Goal: Task Accomplishment & Management: Manage account settings

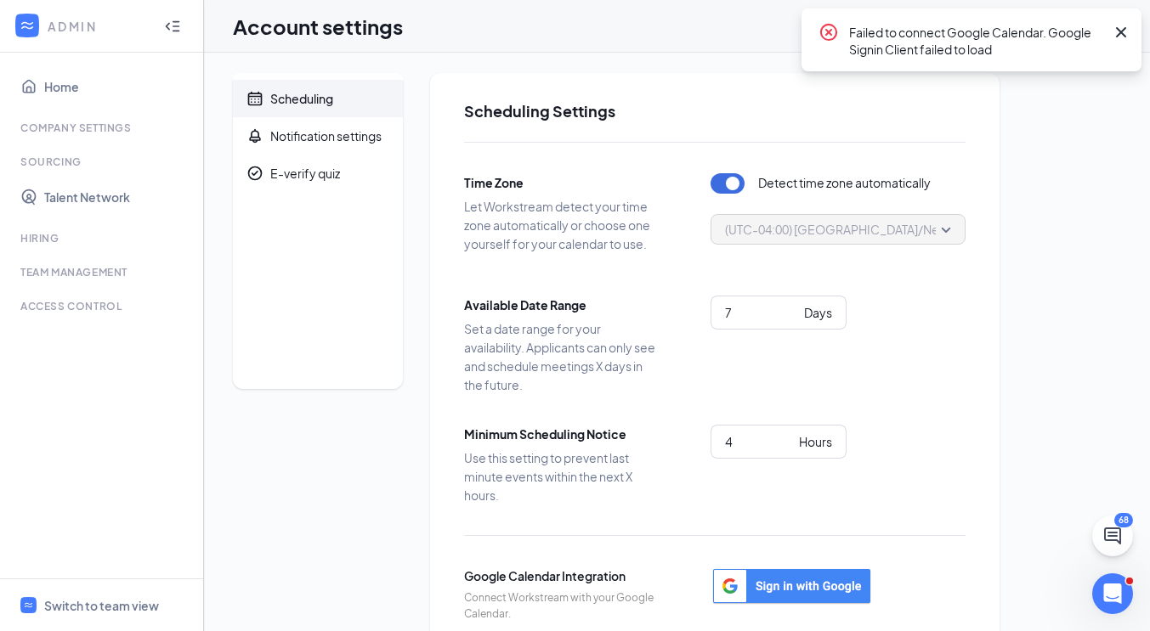
click at [1125, 32] on icon "Cross" at bounding box center [1121, 32] width 20 height 20
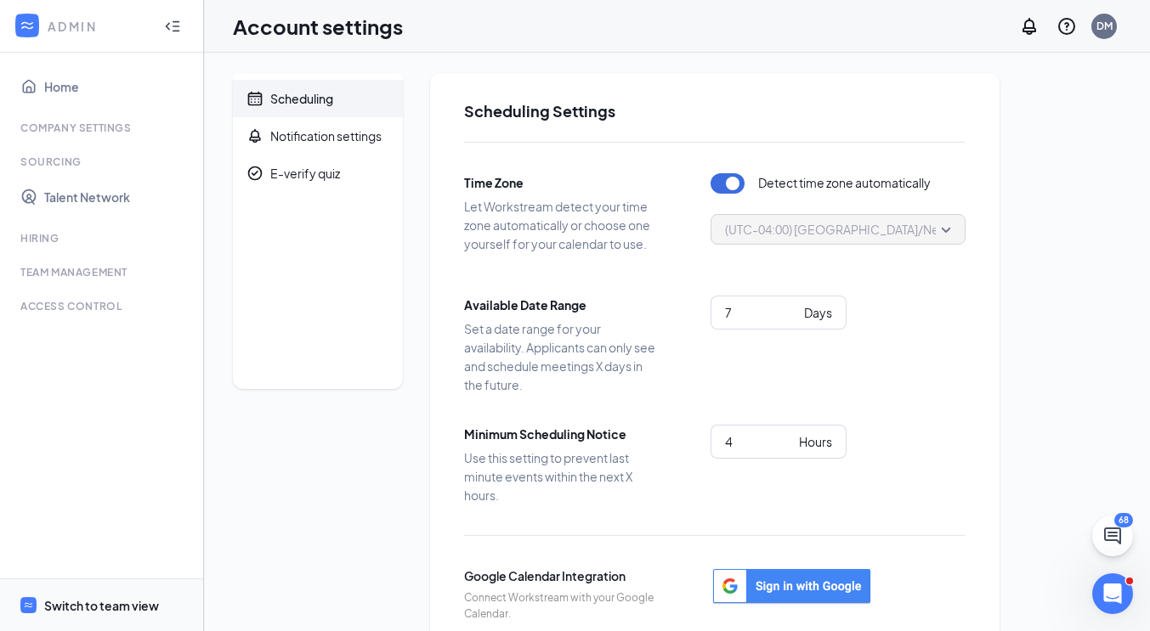
click at [95, 603] on div "Switch to team view" at bounding box center [101, 605] width 115 height 17
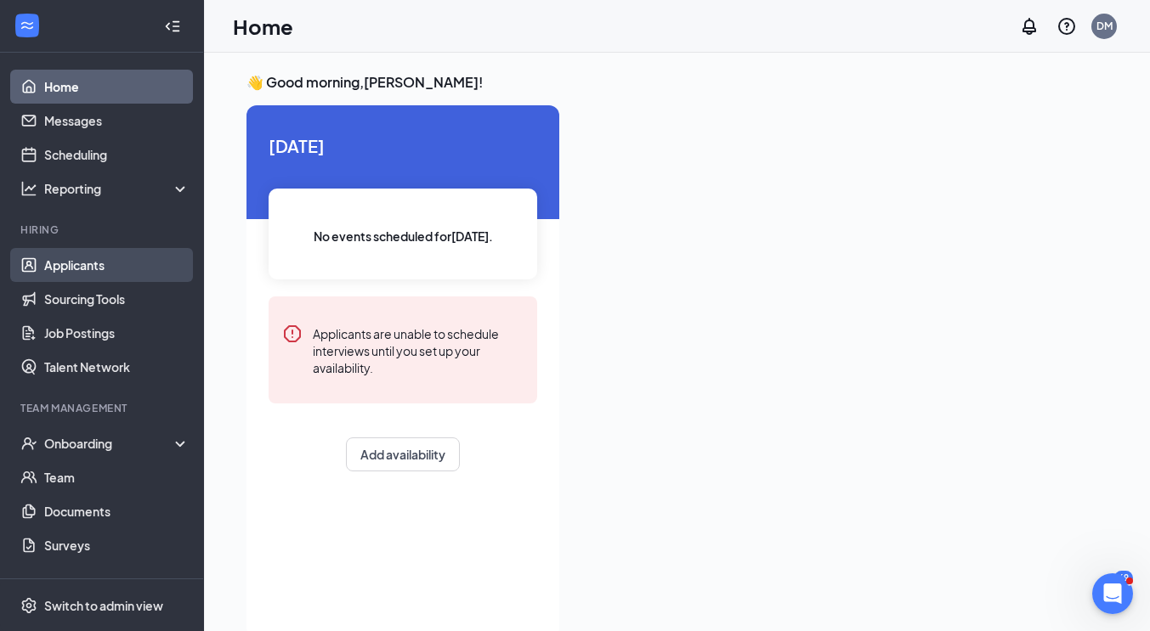
click at [76, 265] on link "Applicants" at bounding box center [116, 265] width 145 height 34
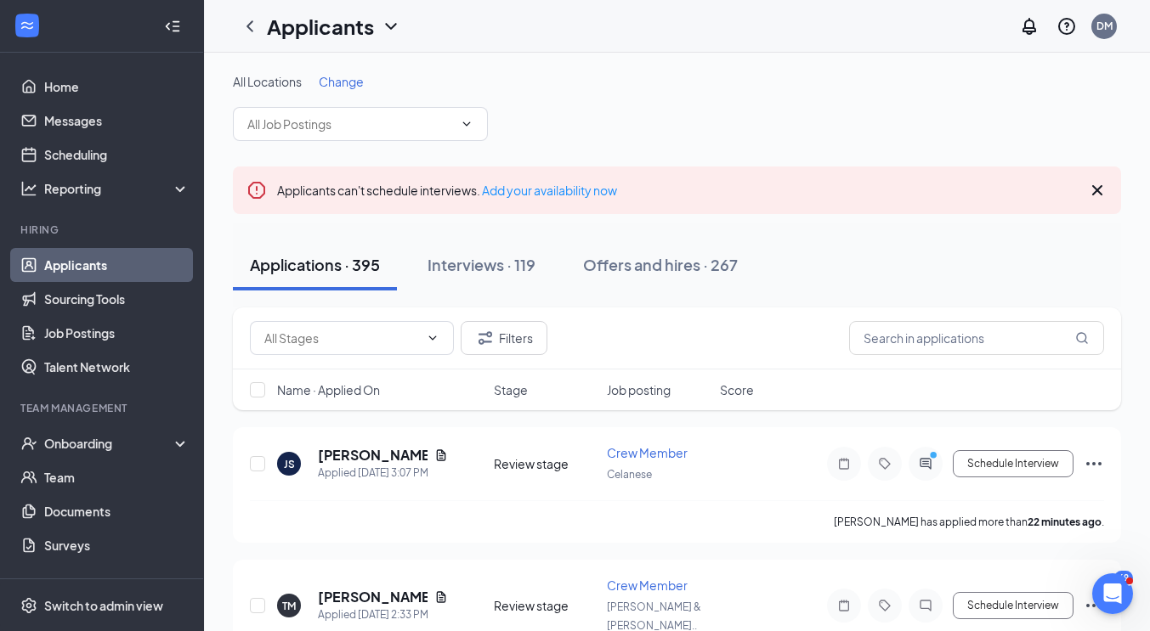
click at [339, 82] on span "Change" at bounding box center [341, 81] width 45 height 15
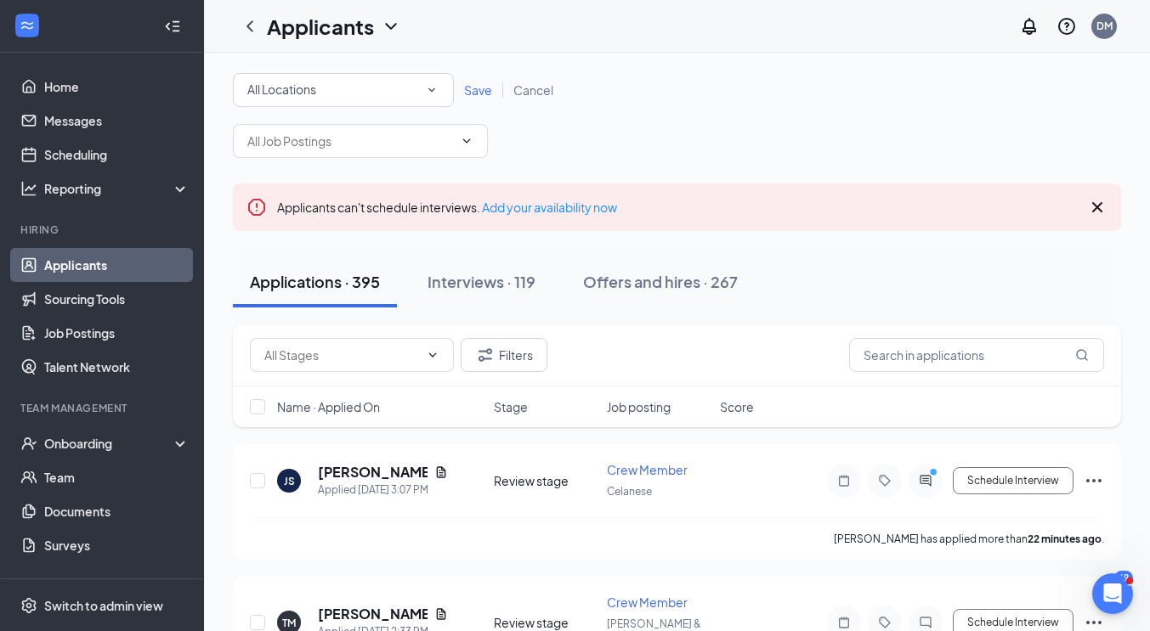
click at [434, 88] on icon "SmallChevronDown" at bounding box center [431, 90] width 7 height 4
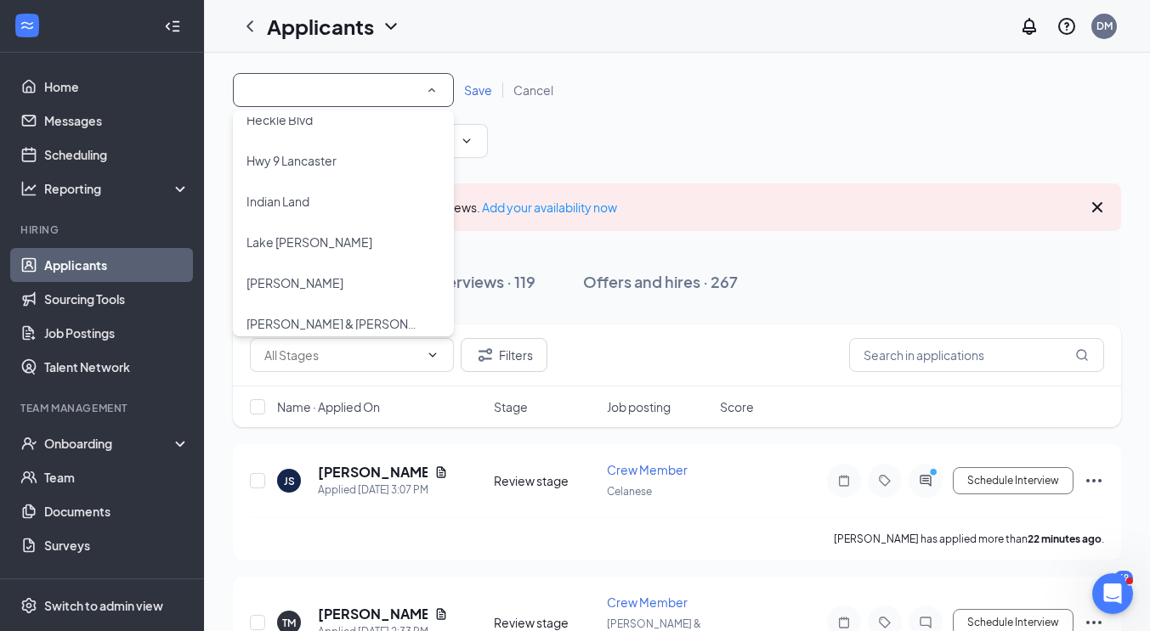
scroll to position [236, 0]
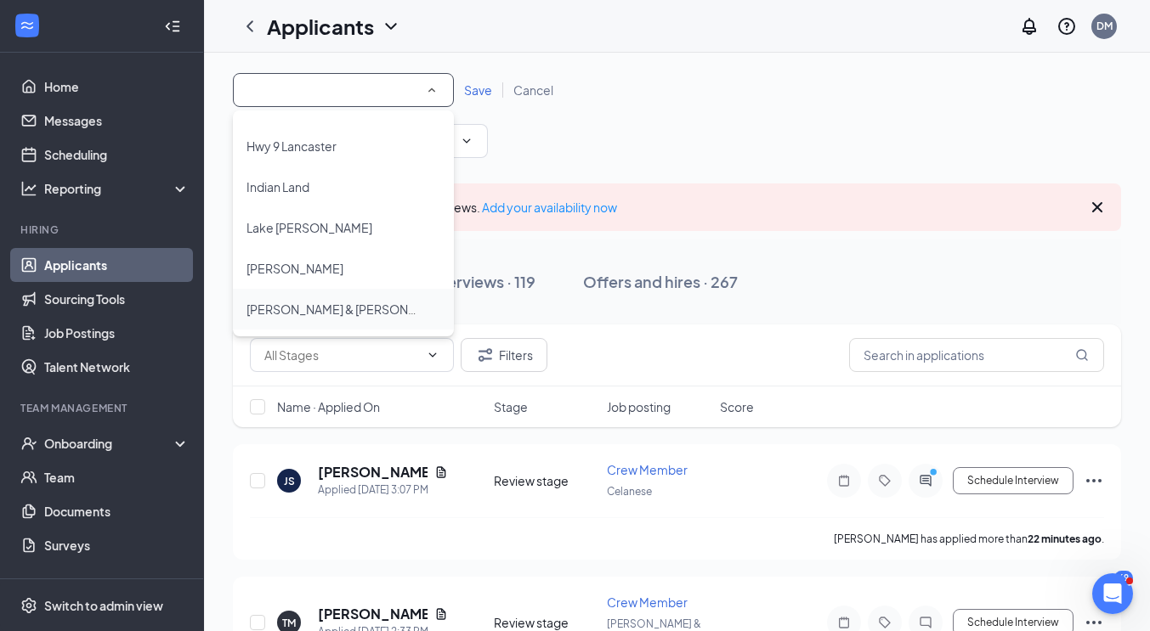
click at [314, 308] on span "S. Tryon & Sandy Porter" at bounding box center [349, 309] width 206 height 15
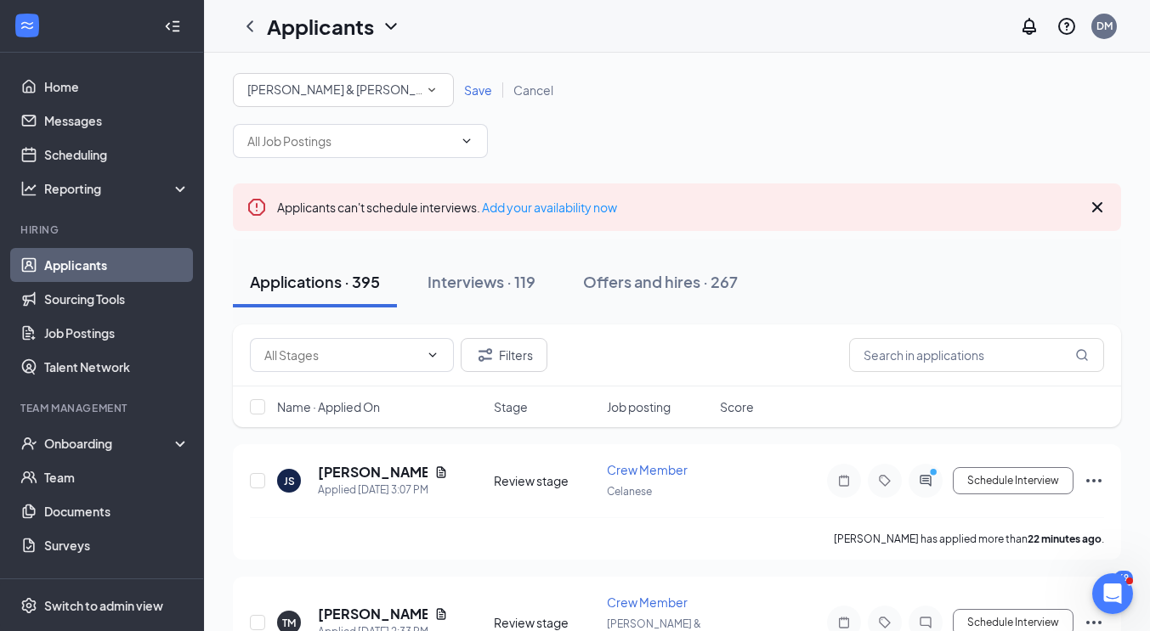
click at [481, 90] on span "Save" at bounding box center [478, 89] width 28 height 15
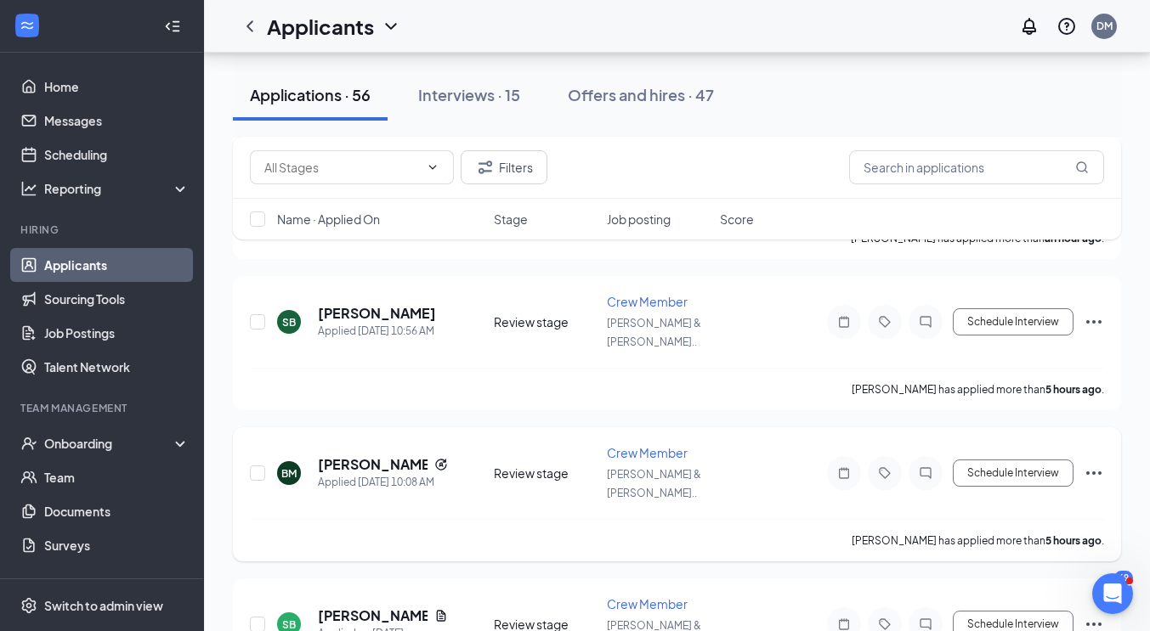
scroll to position [340, 0]
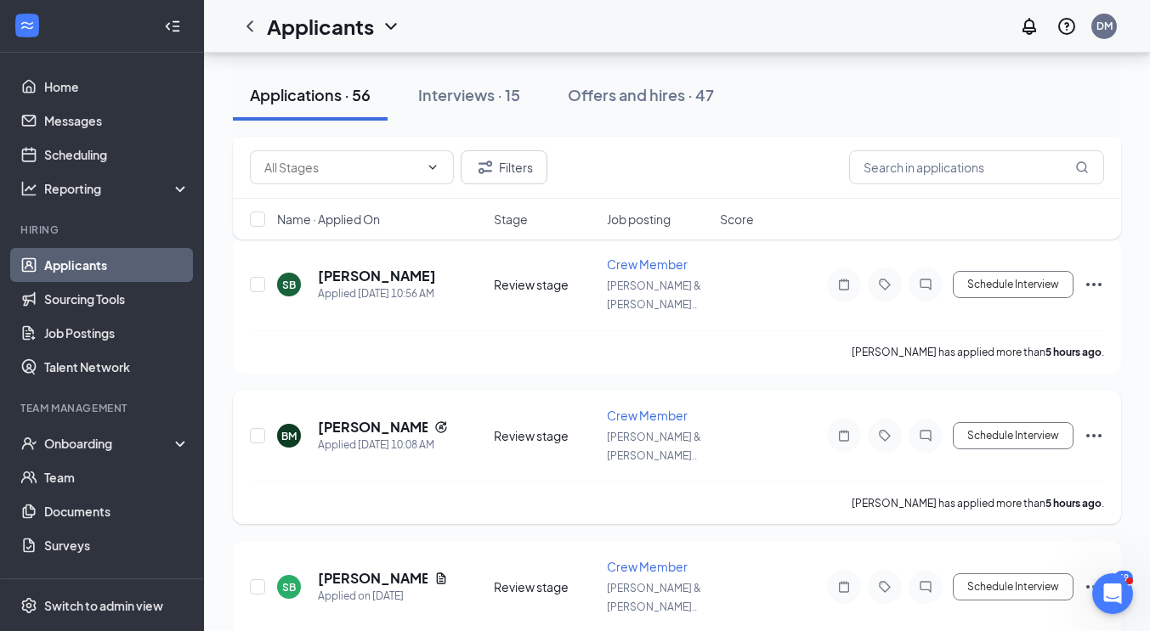
click at [1094, 434] on icon "Ellipses" at bounding box center [1093, 435] width 15 height 3
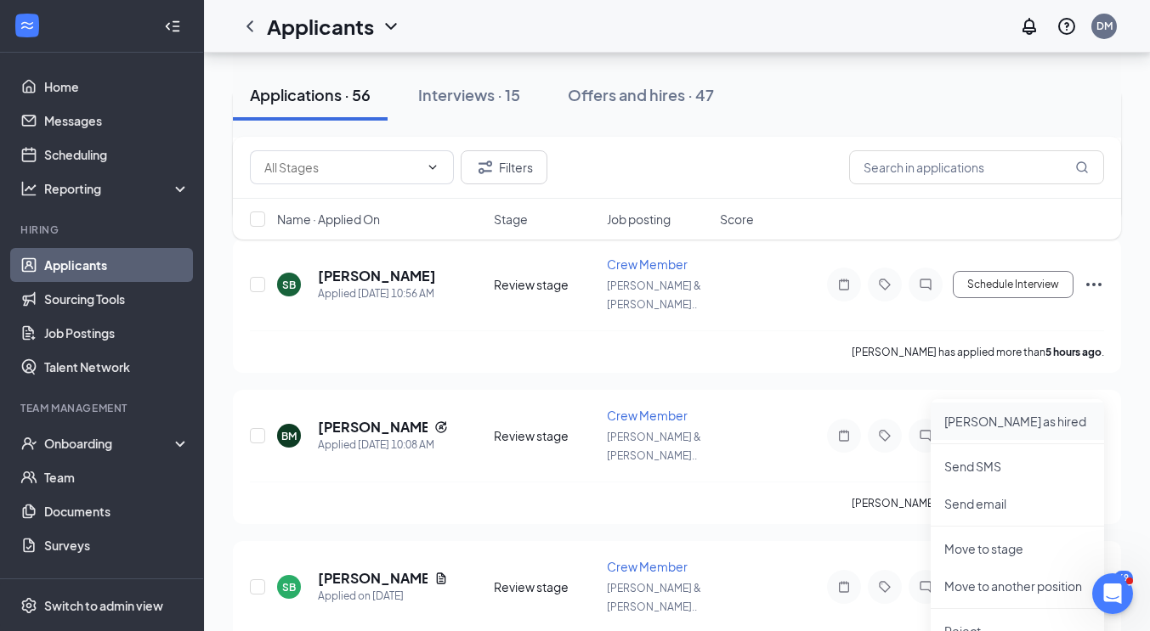
click at [1010, 417] on p "Mark as hired" at bounding box center [1017, 421] width 146 height 17
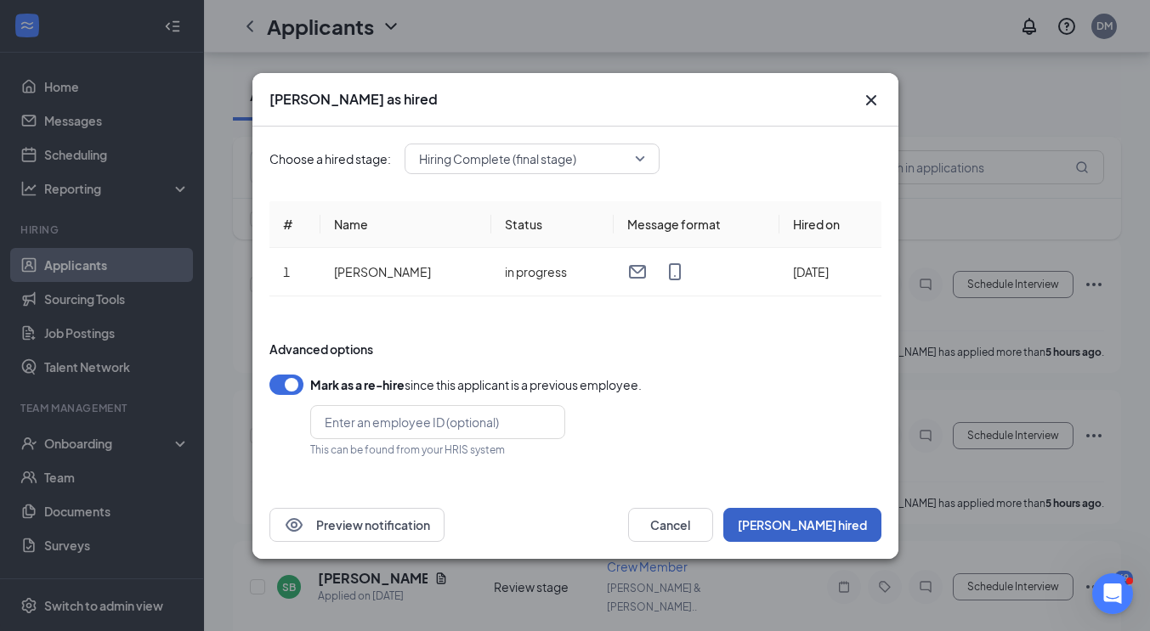
click at [839, 521] on button "Mark hired" at bounding box center [802, 525] width 158 height 34
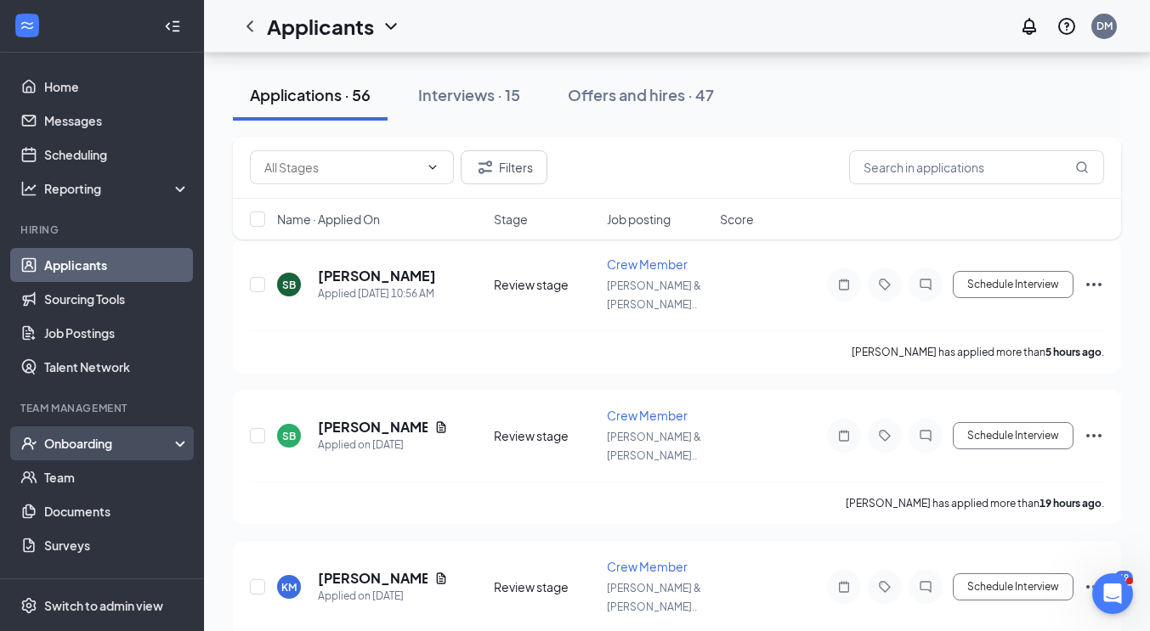
click at [73, 445] on div "Onboarding" at bounding box center [109, 443] width 131 height 17
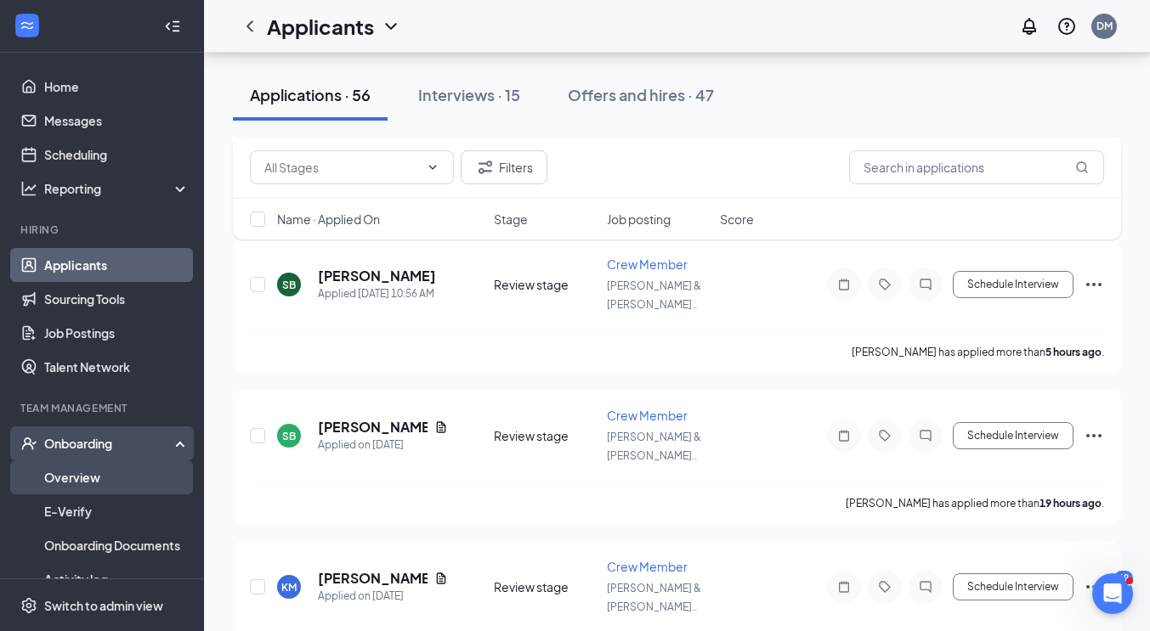
click at [71, 478] on link "Overview" at bounding box center [116, 478] width 145 height 34
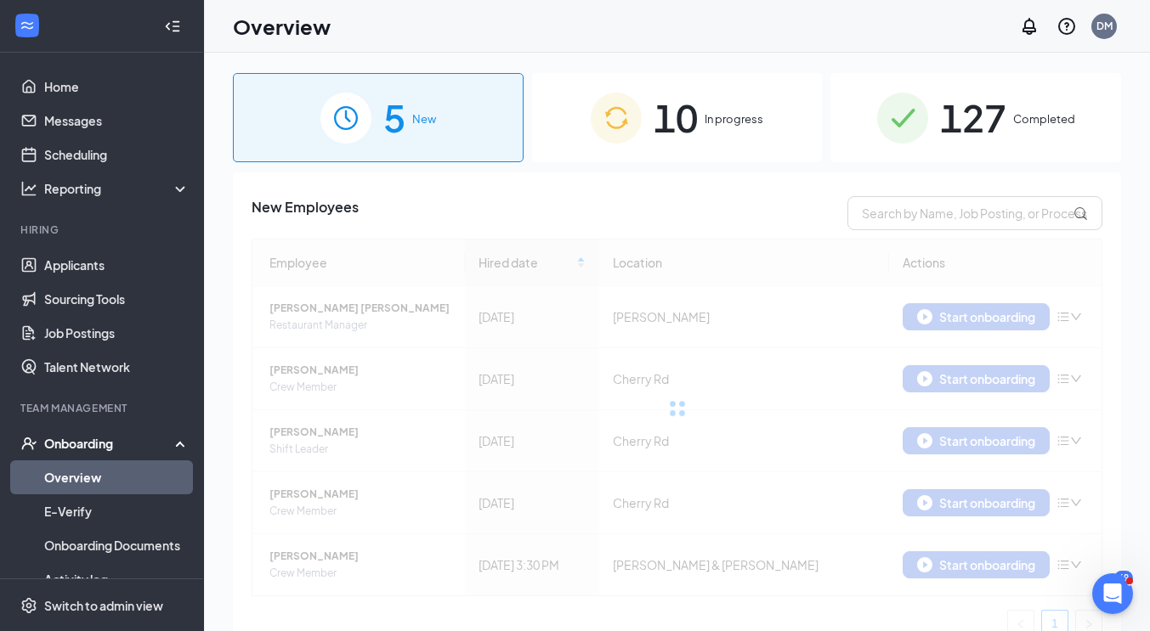
click at [414, 121] on span "New" at bounding box center [424, 118] width 24 height 17
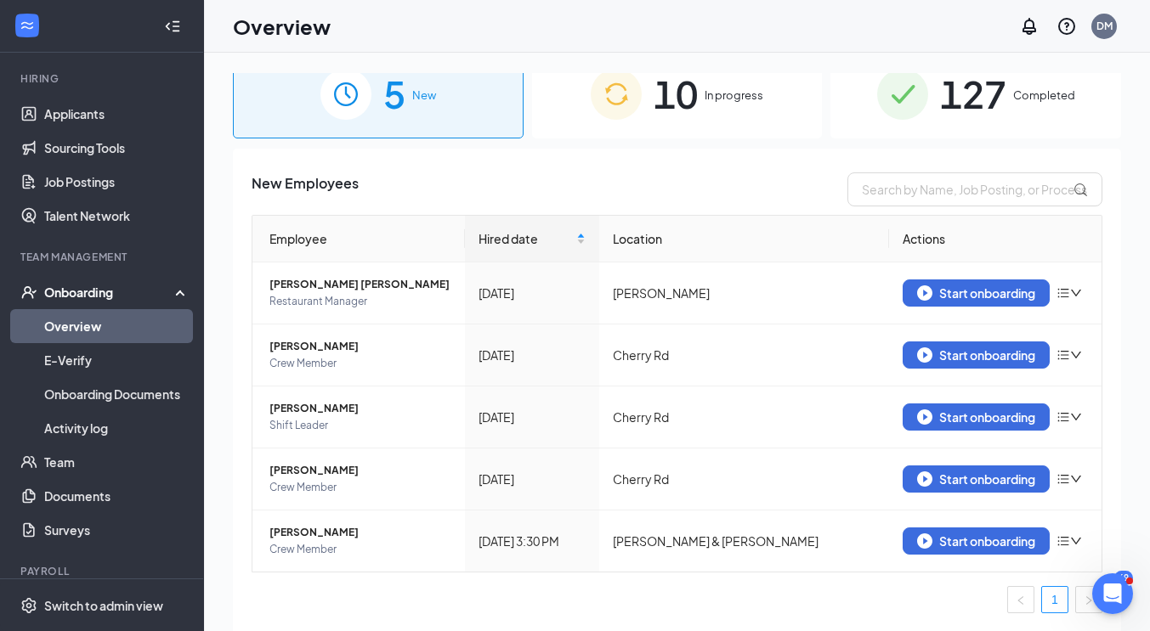
scroll to position [170, 0]
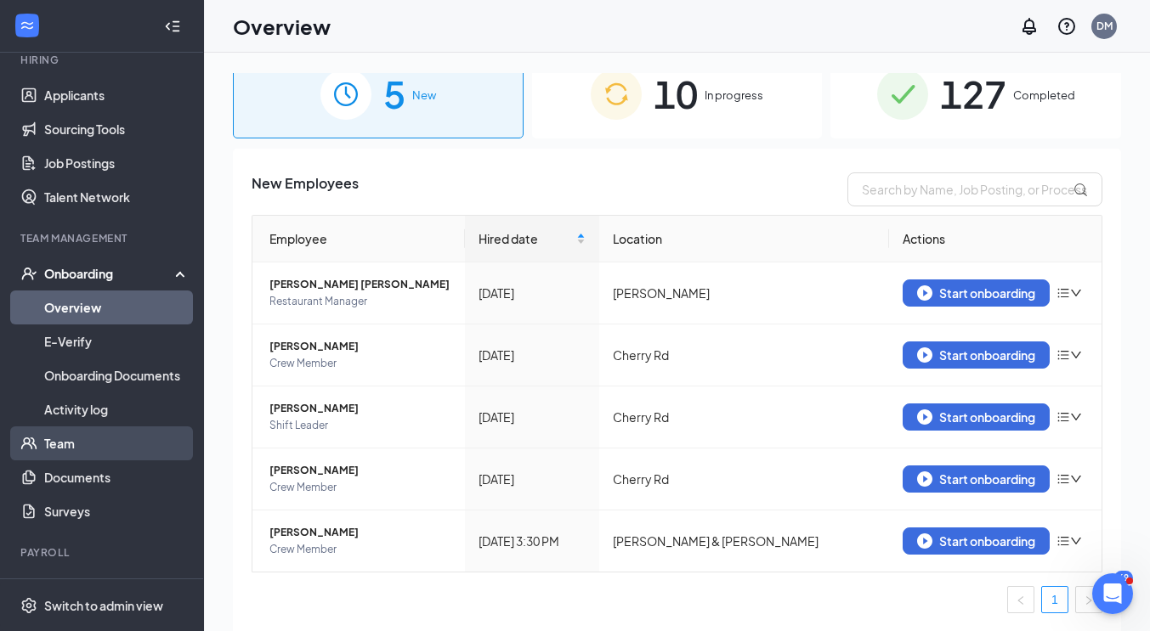
click at [60, 445] on link "Team" at bounding box center [116, 444] width 145 height 34
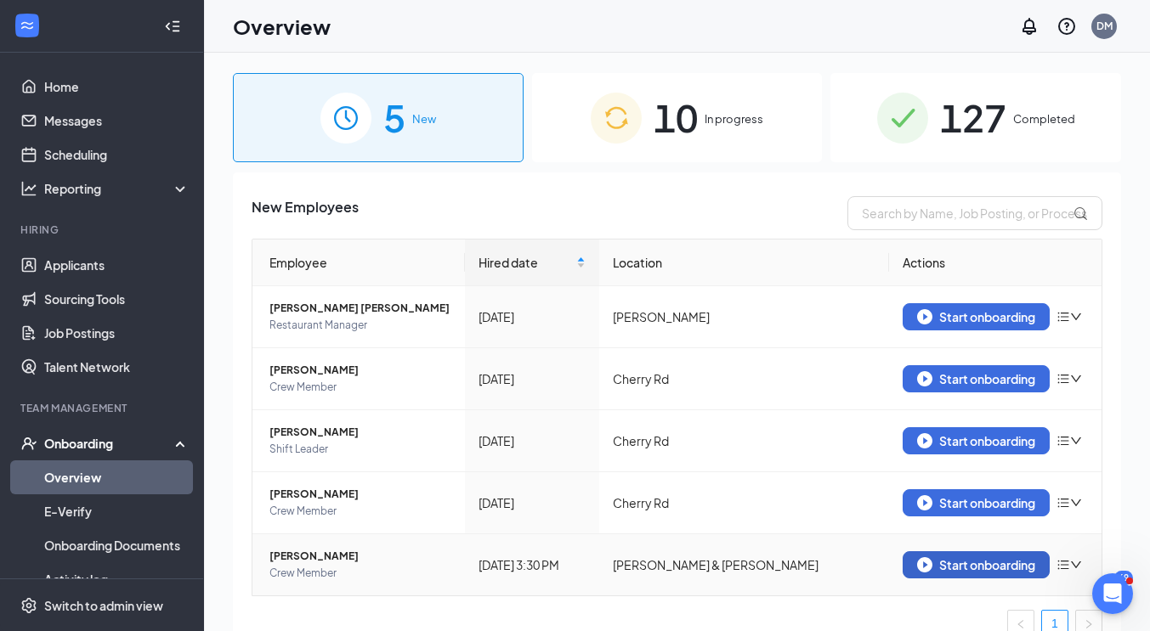
click at [1004, 569] on div "Start onboarding" at bounding box center [976, 564] width 118 height 15
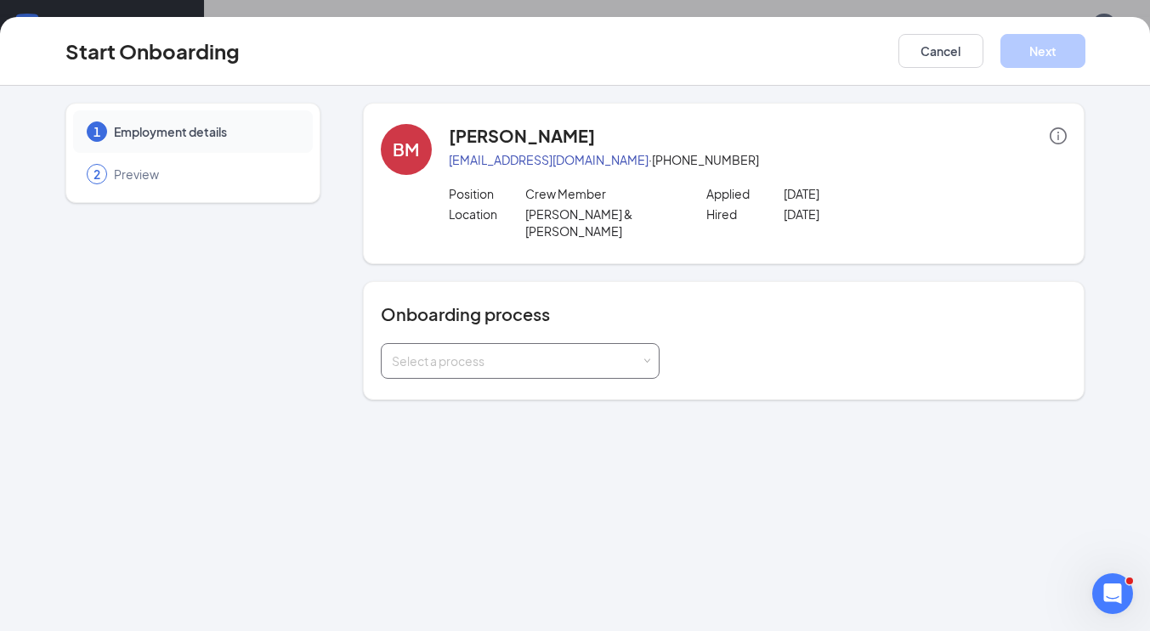
click at [645, 358] on span at bounding box center [646, 362] width 8 height 8
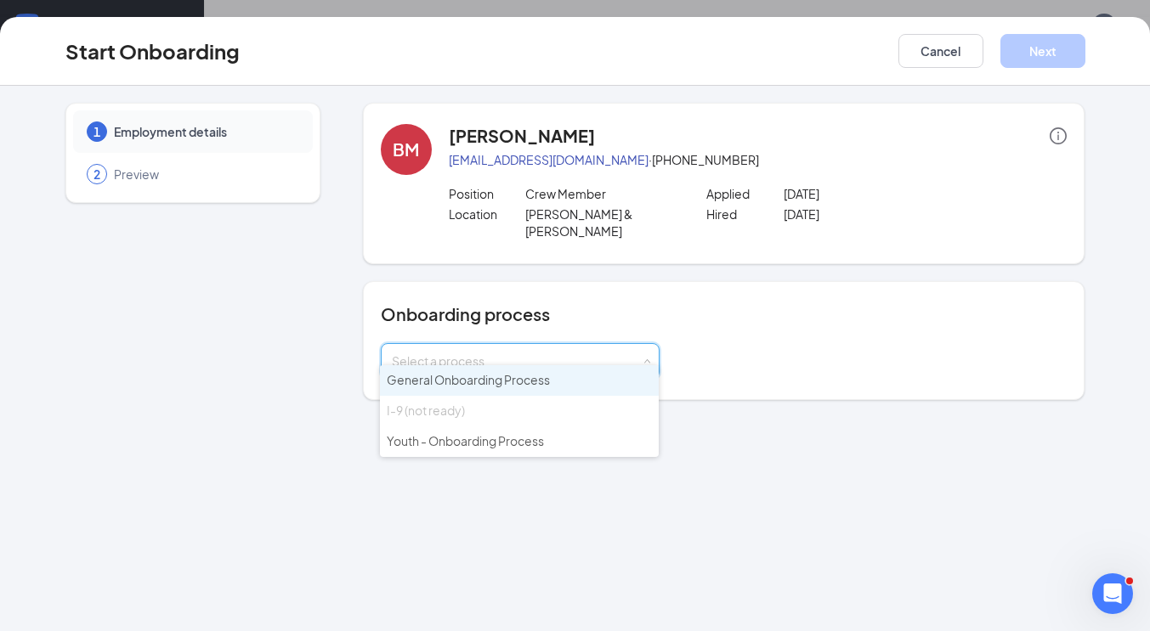
click at [478, 379] on span "General Onboarding Process" at bounding box center [468, 379] width 163 height 15
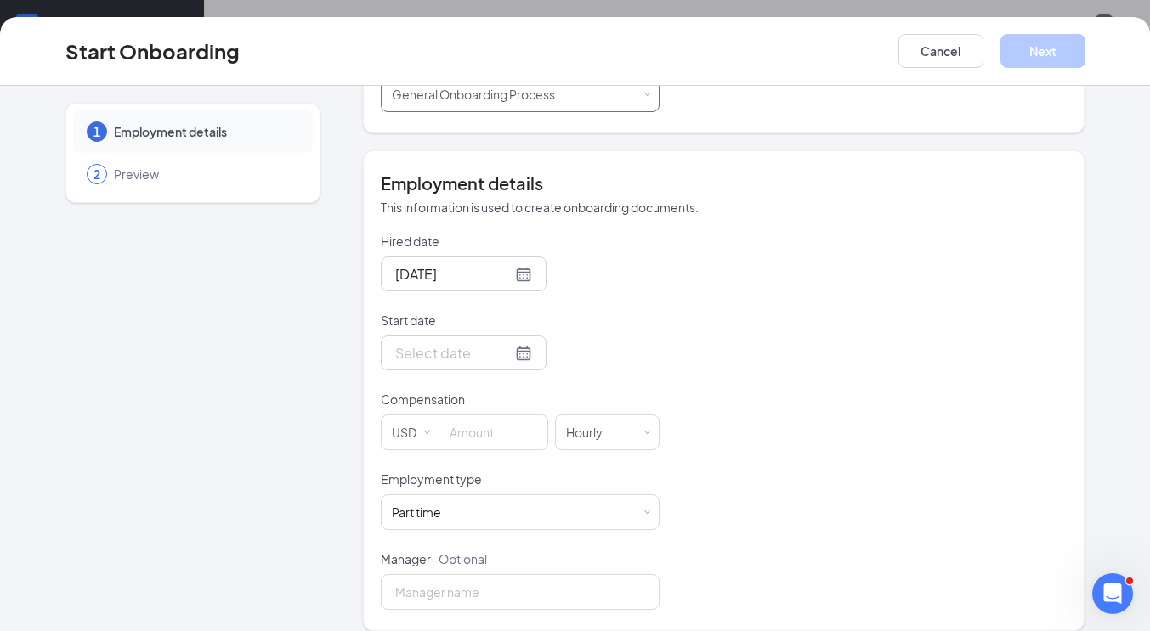
scroll to position [76, 0]
click at [500, 342] on div at bounding box center [463, 352] width 137 height 21
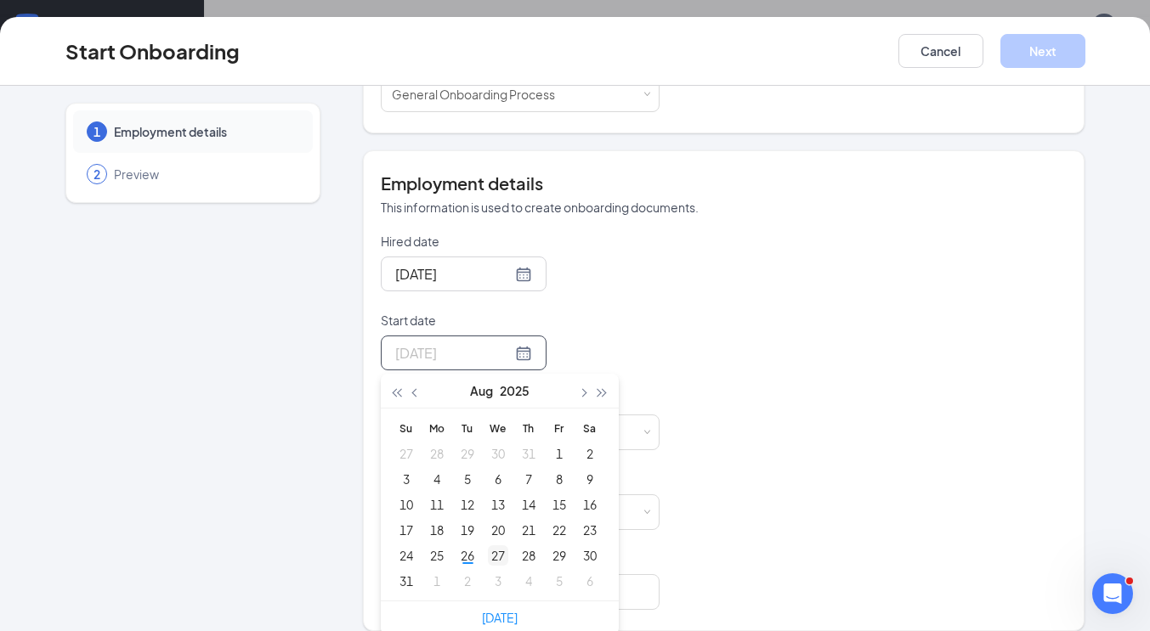
type input "Aug 27, 2025"
click at [490, 546] on div "27" at bounding box center [498, 556] width 20 height 20
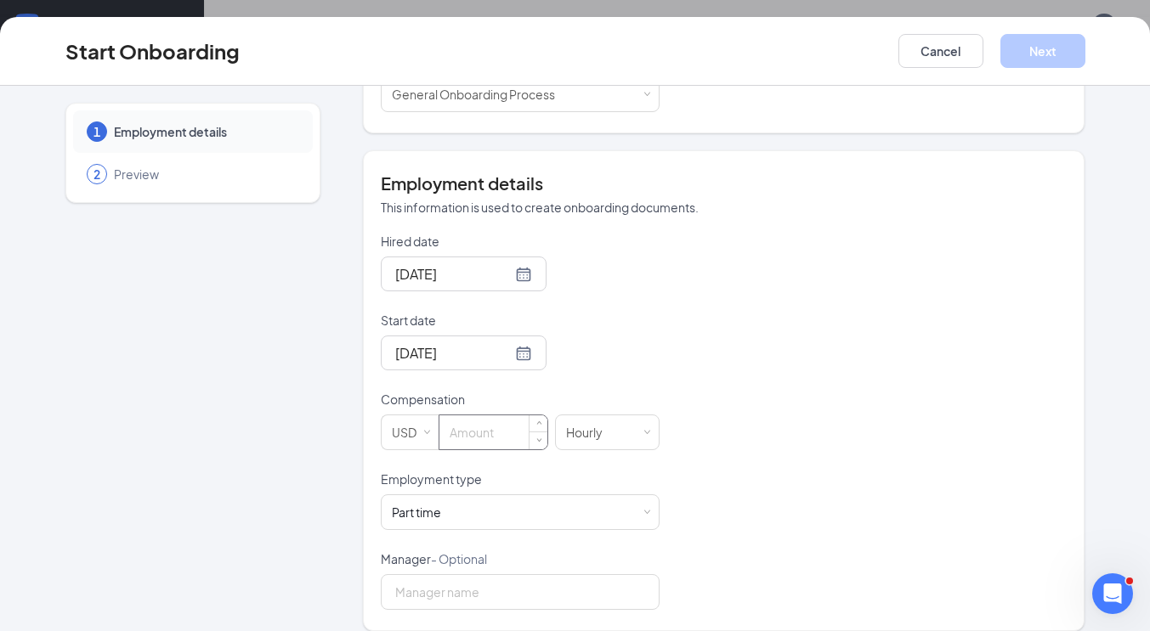
click at [501, 416] on input at bounding box center [493, 433] width 108 height 34
type input "10"
click at [648, 471] on p "Employment type" at bounding box center [520, 479] width 279 height 17
click at [1044, 54] on button "Next" at bounding box center [1042, 51] width 85 height 34
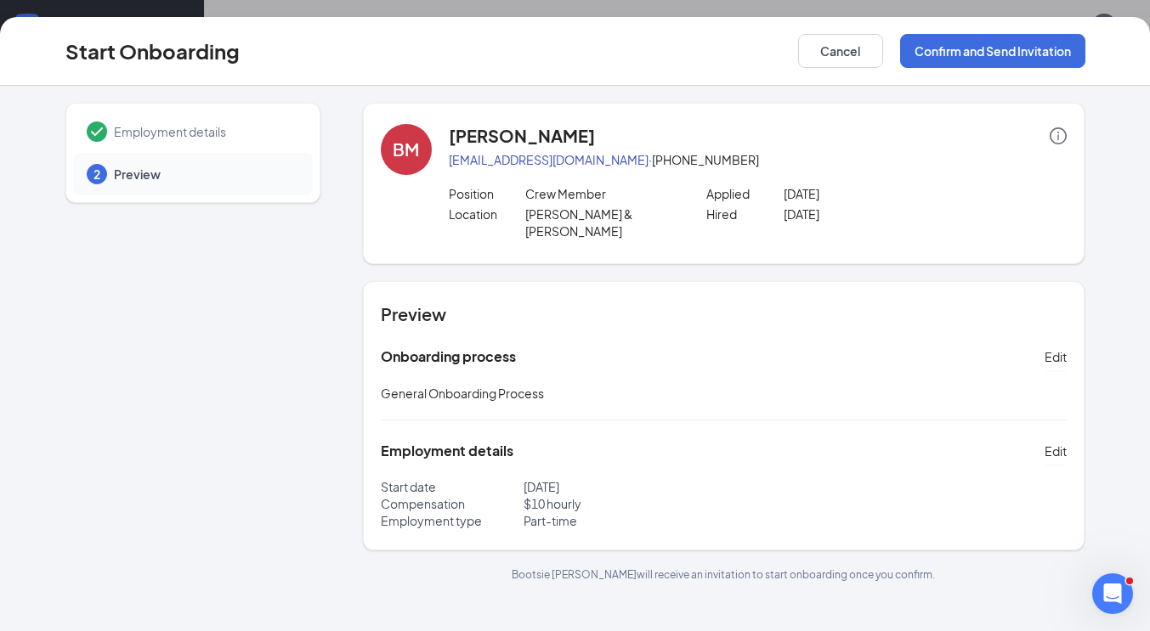
scroll to position [0, 0]
click at [1038, 54] on button "Confirm and Send Invitation" at bounding box center [992, 51] width 185 height 34
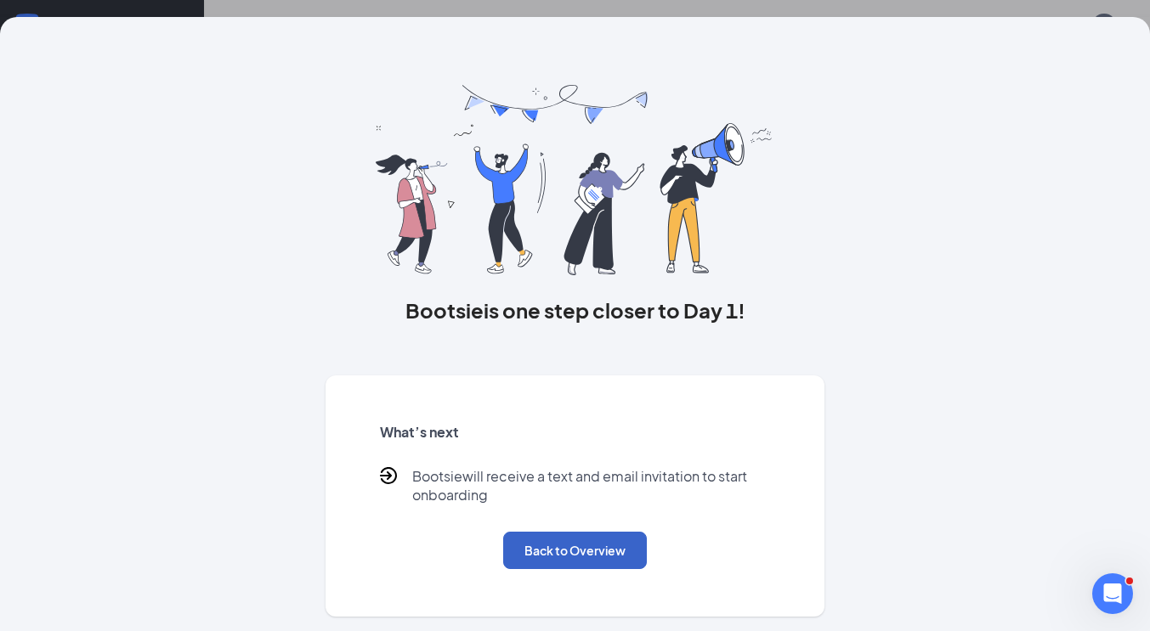
click at [586, 556] on button "Back to Overview" at bounding box center [575, 550] width 144 height 37
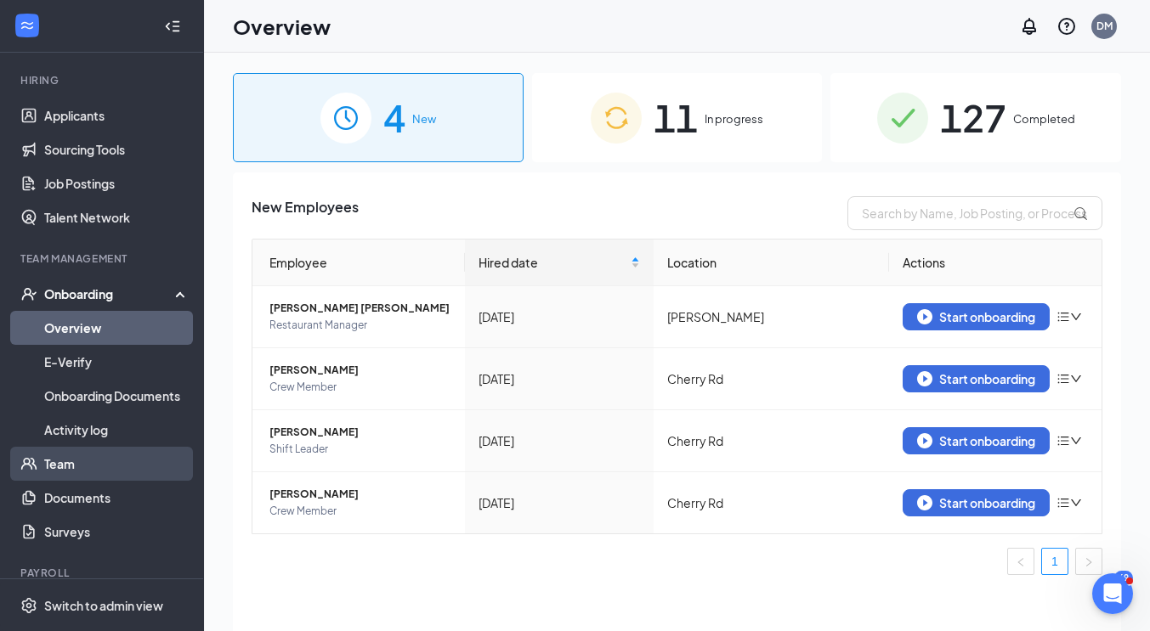
scroll to position [170, 0]
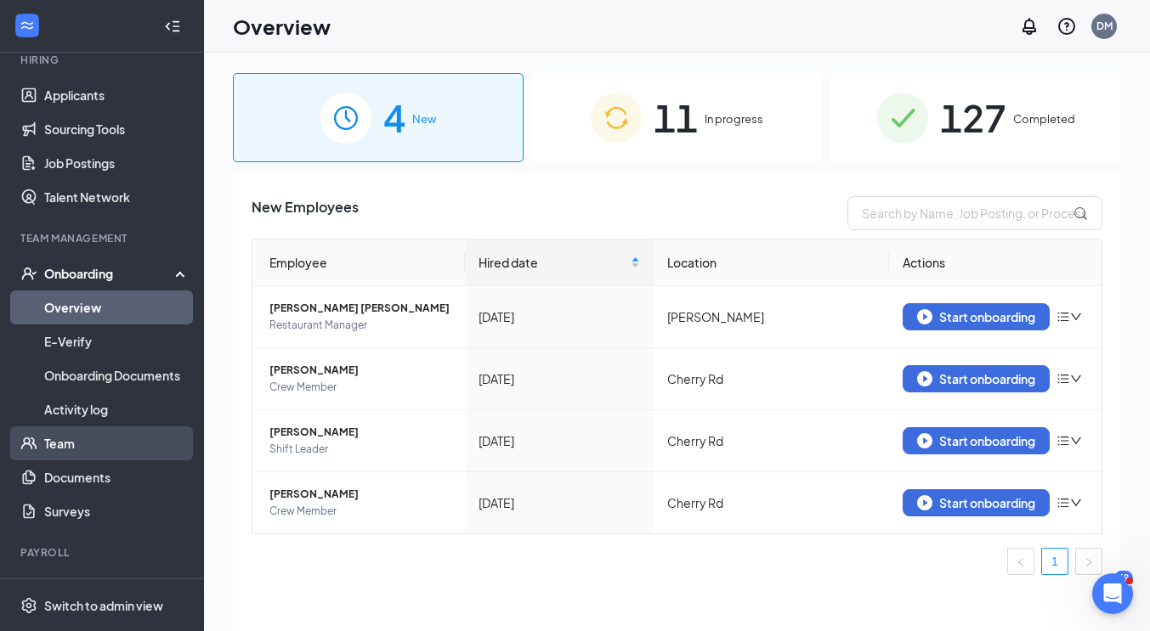
click at [55, 445] on link "Team" at bounding box center [116, 444] width 145 height 34
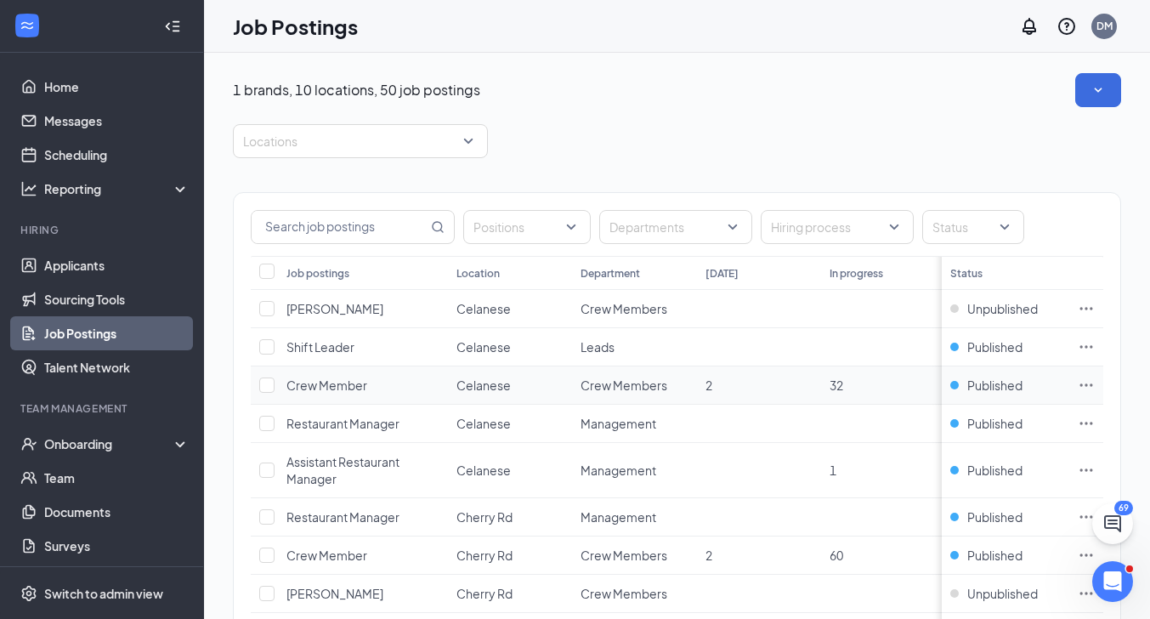
click at [1095, 386] on icon "Ellipses" at bounding box center [1086, 384] width 17 height 17
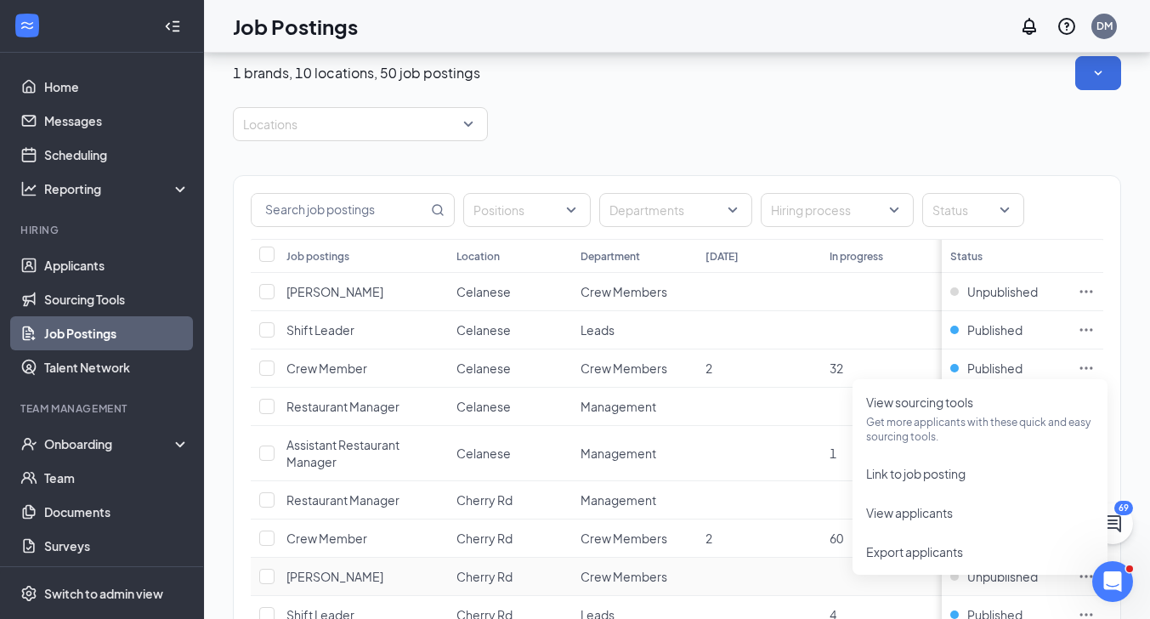
scroll to position [85, 0]
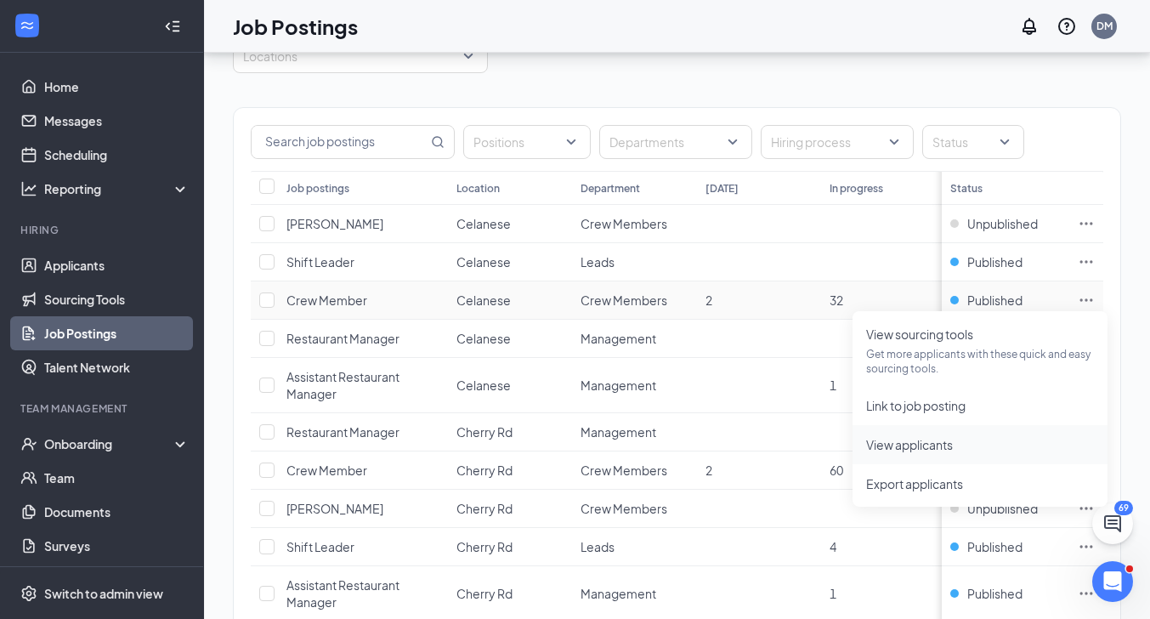
click at [920, 449] on span "View applicants" at bounding box center [909, 444] width 87 height 15
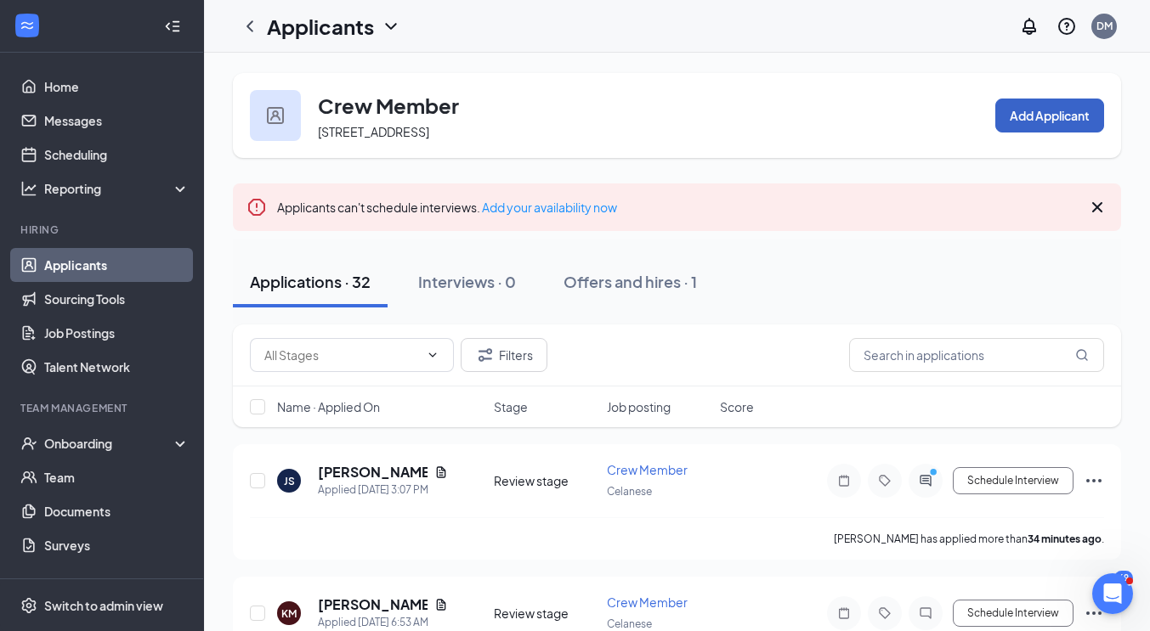
click at [1035, 122] on button "Add Applicant" at bounding box center [1049, 116] width 109 height 34
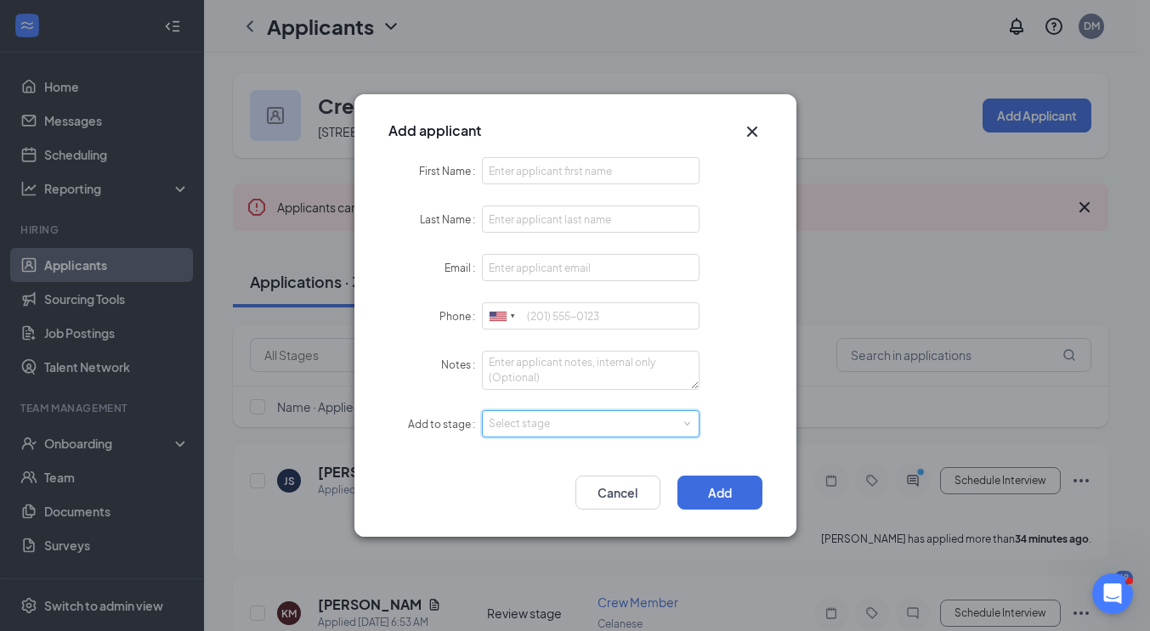
click at [688, 427] on div "Select stage" at bounding box center [591, 423] width 218 height 27
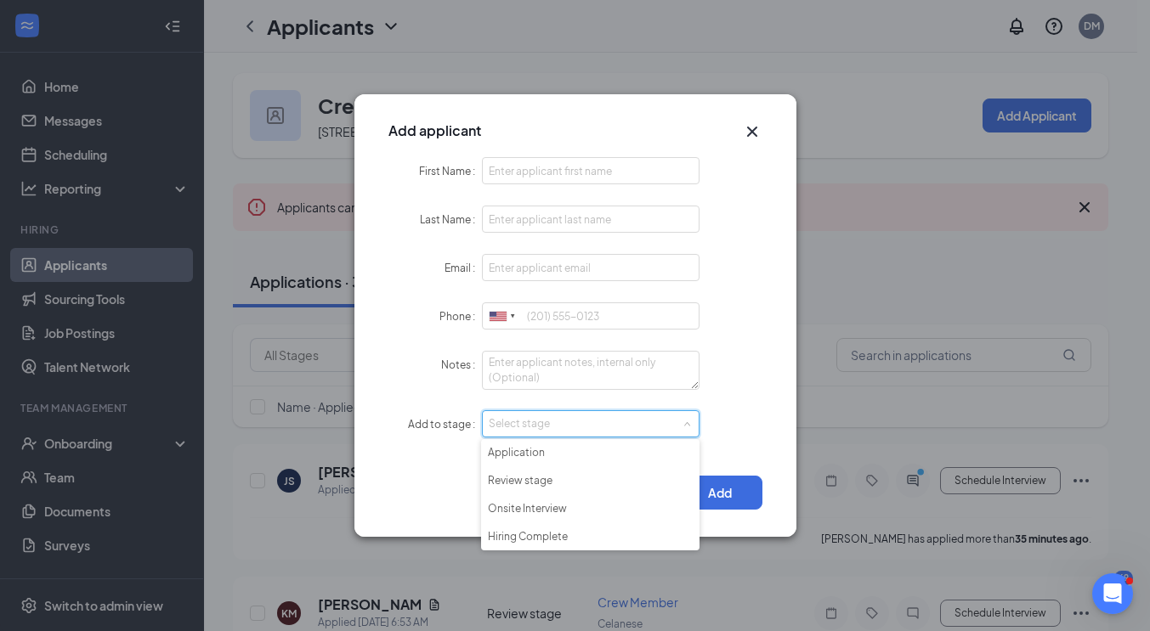
click at [746, 51] on div "Add applicant First Name Last Name Email Phone United States + 1 United Kingdom…" at bounding box center [575, 315] width 1150 height 631
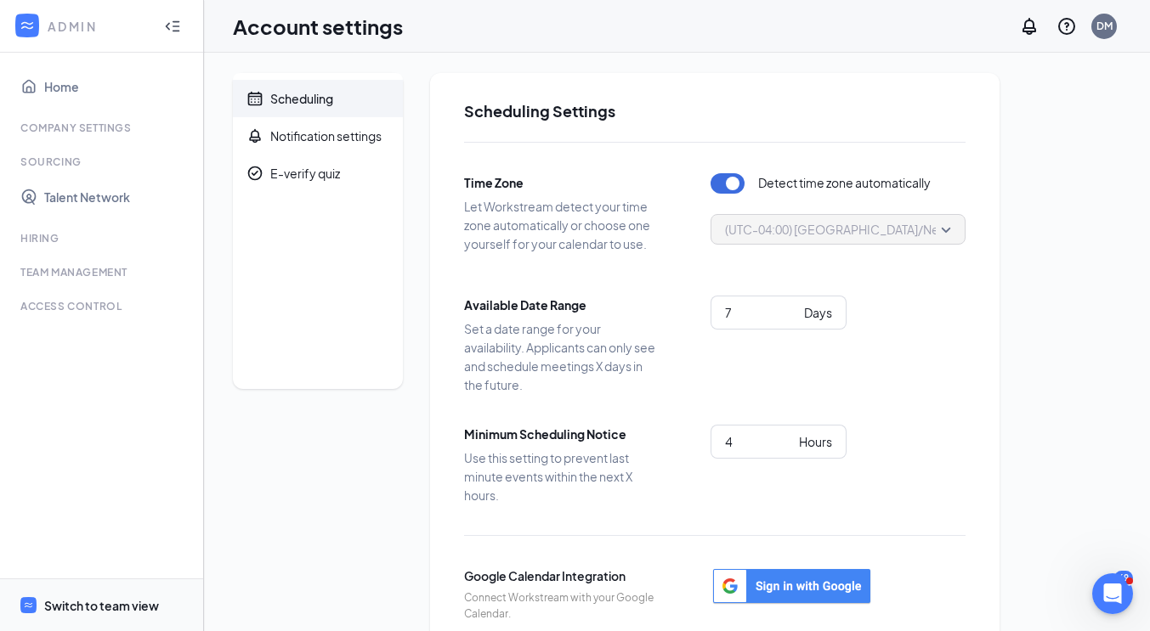
click at [83, 603] on div "Switch to team view" at bounding box center [101, 605] width 115 height 17
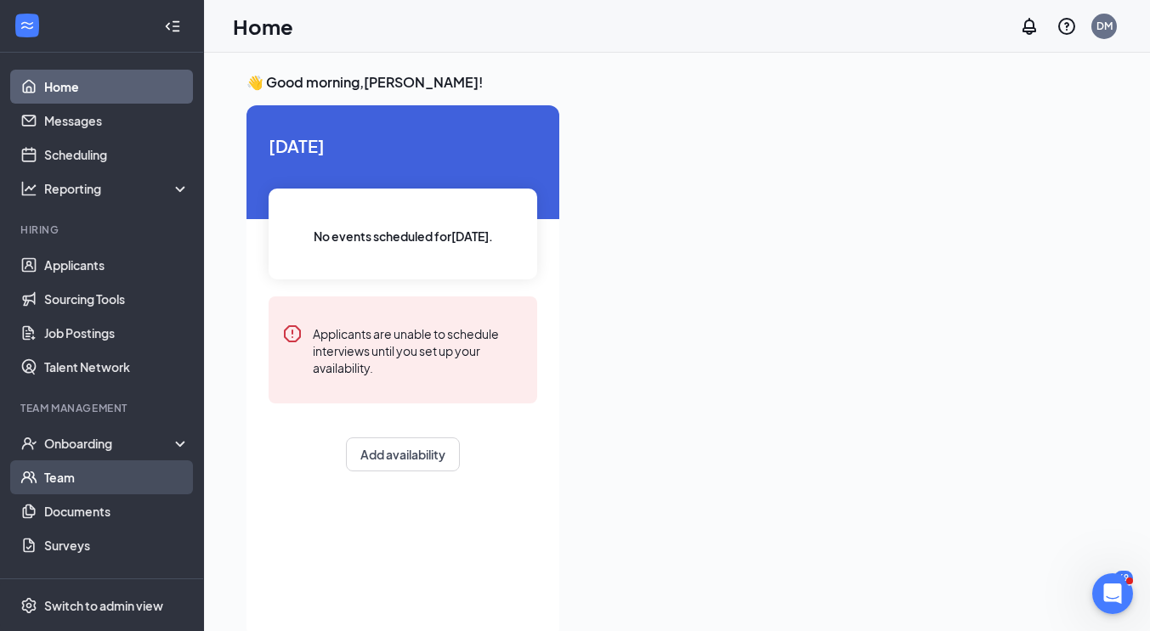
click at [65, 475] on link "Team" at bounding box center [116, 478] width 145 height 34
